Goal: Task Accomplishment & Management: Manage account settings

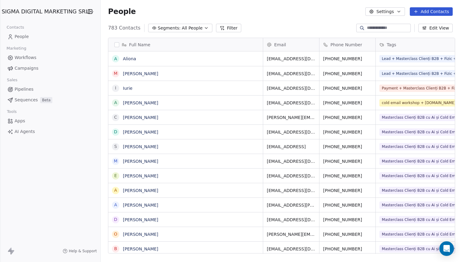
scroll to position [230, 362]
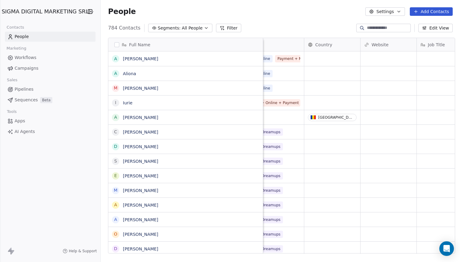
scroll to position [0, 217]
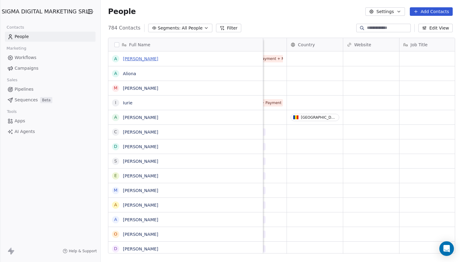
click at [128, 59] on link "andrei" at bounding box center [140, 58] width 35 height 5
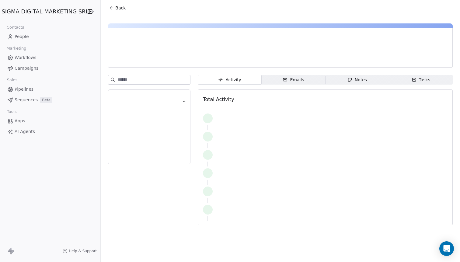
click at [128, 59] on div at bounding box center [177, 59] width 129 height 6
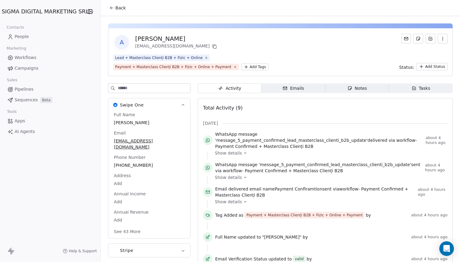
click at [114, 53] on div "a andrei andreiculiuc@gmail.com Lead + Masterclass Clienți B2B + Fizic + Online…" at bounding box center [280, 177] width 359 height 323
click at [114, 124] on span "andrei" at bounding box center [149, 123] width 70 height 6
click at [114, 123] on span "andrei" at bounding box center [149, 123] width 70 height 6
click at [115, 123] on textarea "******" at bounding box center [146, 128] width 72 height 19
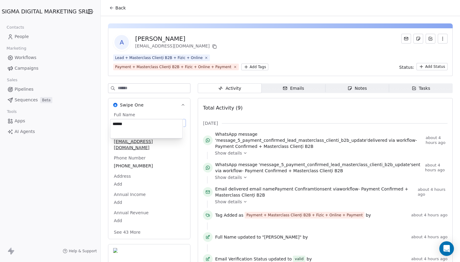
type textarea "******"
click at [270, 35] on html "SIGMA DIGITAL MARKETING SRL Contacts People Marketing Workflows Campaigns Sales…" at bounding box center [230, 131] width 460 height 262
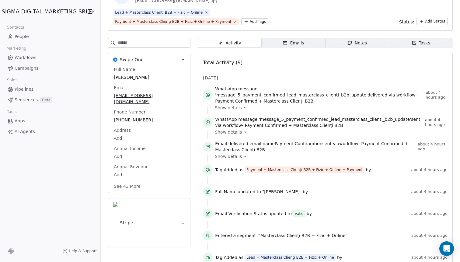
scroll to position [72, 0]
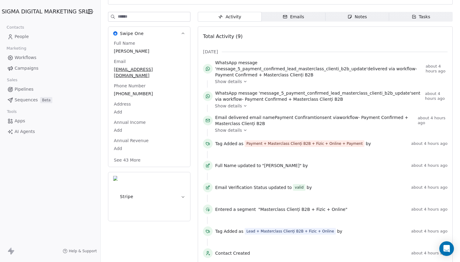
click at [281, 15] on span "Emails Emails" at bounding box center [294, 17] width 64 height 10
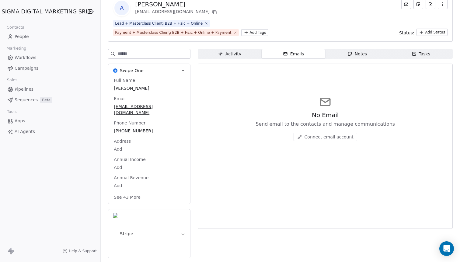
scroll to position [5, 0]
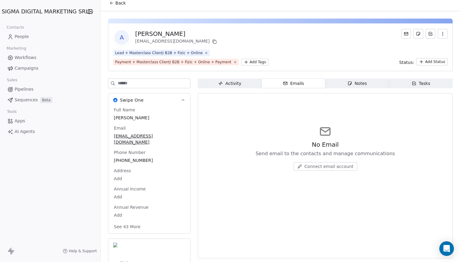
click at [220, 87] on span "Activity Activity" at bounding box center [230, 84] width 64 height 10
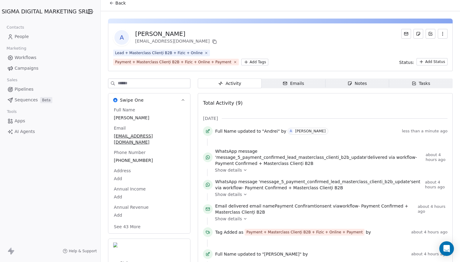
click at [111, 4] on icon at bounding box center [111, 3] width 5 height 5
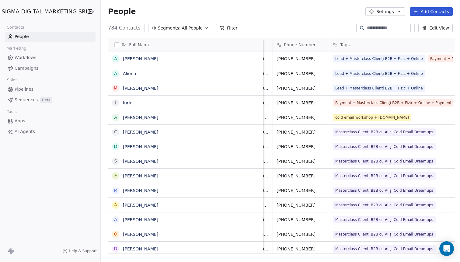
scroll to position [0, 51]
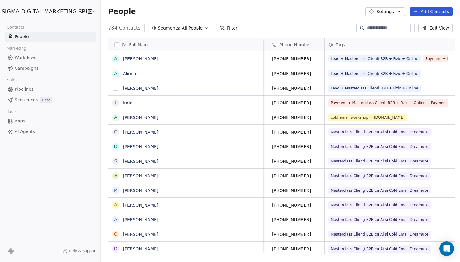
click at [114, 88] on button "grid" at bounding box center [115, 88] width 5 height 5
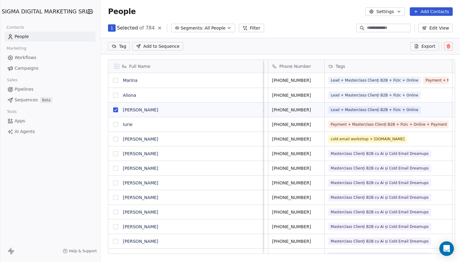
click at [113, 109] on button "grid" at bounding box center [115, 109] width 5 height 5
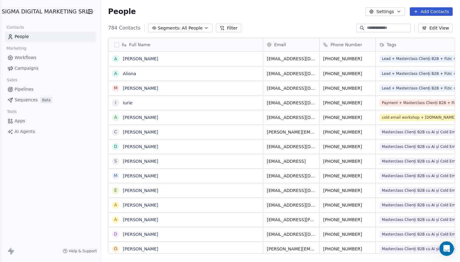
scroll to position [230, 362]
click at [129, 59] on link "Andrei" at bounding box center [140, 58] width 35 height 5
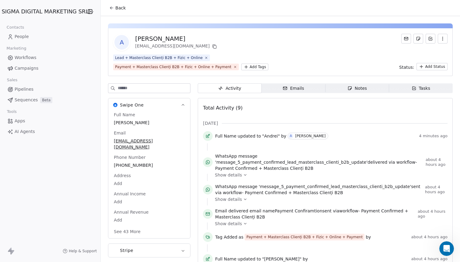
click at [143, 38] on div "Andrei" at bounding box center [176, 38] width 83 height 9
click at [118, 123] on span "Andrei" at bounding box center [149, 123] width 70 height 6
click at [119, 124] on span "Andrei" at bounding box center [149, 123] width 70 height 6
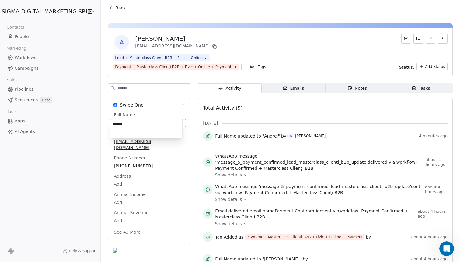
click at [119, 124] on textarea "******" at bounding box center [146, 128] width 72 height 19
type textarea "******"
click at [260, 42] on html "SIGMA DIGITAL MARKETING SRL Contacts People Marketing Workflows Campaigns Sales…" at bounding box center [230, 131] width 460 height 262
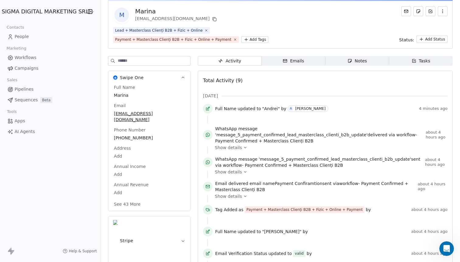
scroll to position [31, 0]
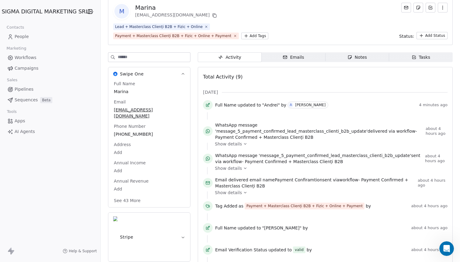
click at [158, 57] on input at bounding box center [154, 57] width 72 height 9
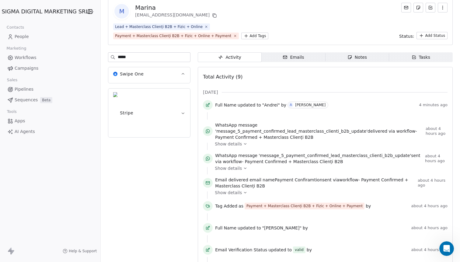
type input "****"
click at [142, 77] on button "Swipe One" at bounding box center [149, 73] width 82 height 13
click at [137, 57] on input "****" at bounding box center [154, 57] width 72 height 9
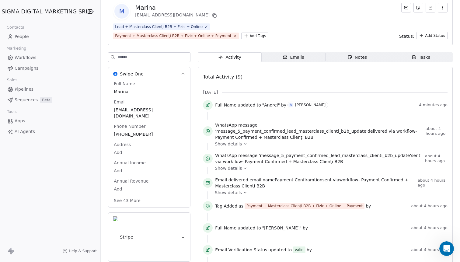
click at [135, 195] on button "See 43 More" at bounding box center [127, 200] width 34 height 11
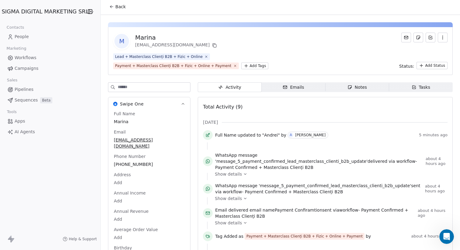
scroll to position [429, 0]
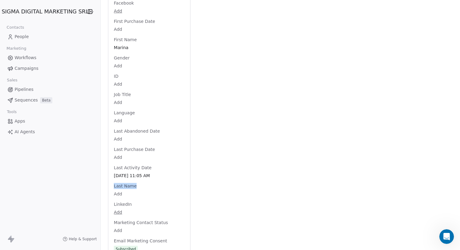
click at [123, 183] on span "Last Name" at bounding box center [125, 186] width 25 height 6
click at [130, 183] on span "Last Name" at bounding box center [125, 186] width 25 height 6
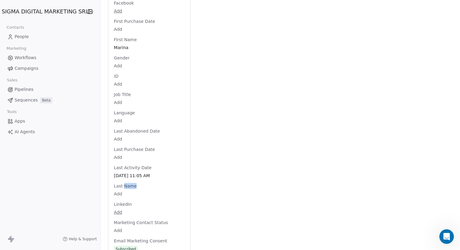
click at [130, 183] on span "Last Name" at bounding box center [125, 186] width 25 height 6
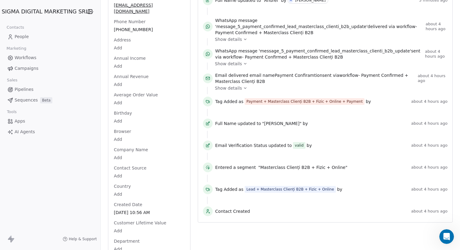
scroll to position [0, 0]
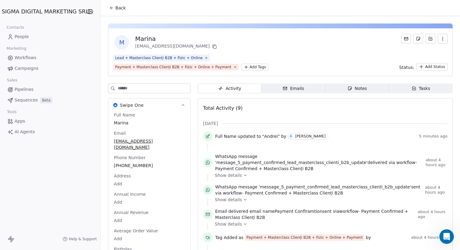
click at [128, 86] on input at bounding box center [154, 88] width 72 height 9
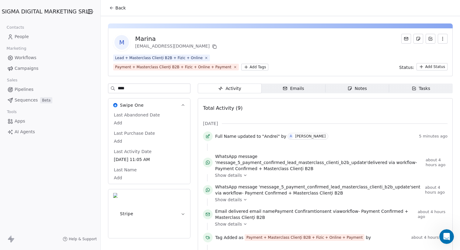
type input "****"
click at [121, 172] on span "Last Name" at bounding box center [125, 169] width 25 height 6
click at [117, 172] on span "Last Name" at bounding box center [125, 169] width 25 height 6
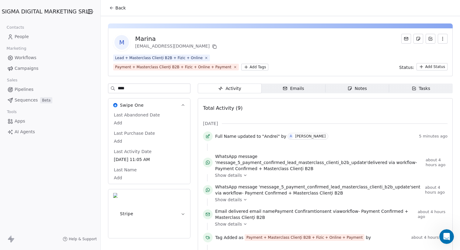
click at [131, 166] on div "Last Abandoned Date Add Last Purchase Date Add Last Activity Date Aug 10, 2025 …" at bounding box center [149, 146] width 73 height 69
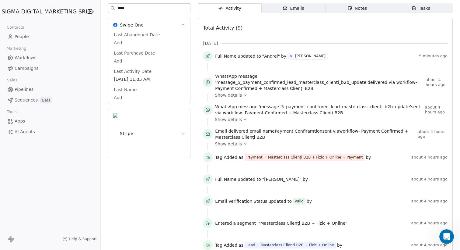
scroll to position [81, 0]
click at [231, 116] on span "Show details" at bounding box center [228, 119] width 27 height 6
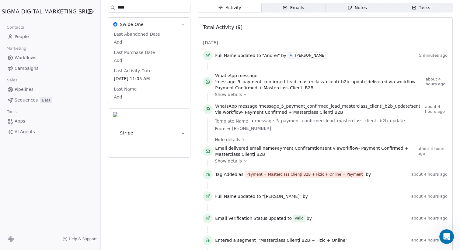
click at [234, 91] on span "Show details" at bounding box center [228, 94] width 27 height 6
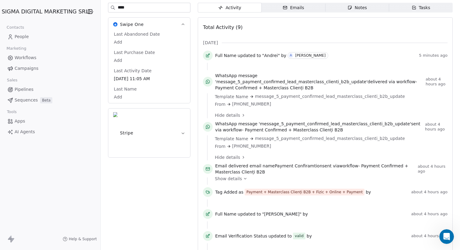
click at [226, 154] on span "Hide details" at bounding box center [227, 157] width 25 height 6
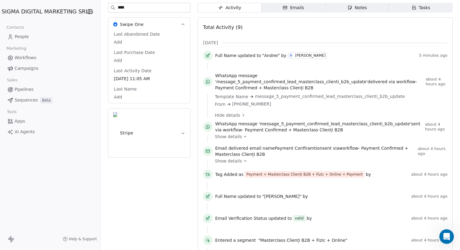
click at [243, 159] on icon at bounding box center [245, 161] width 4 height 4
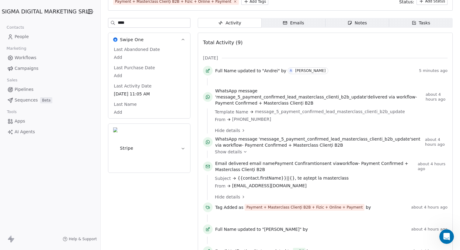
scroll to position [0, 0]
